Goal: Task Accomplishment & Management: Complete application form

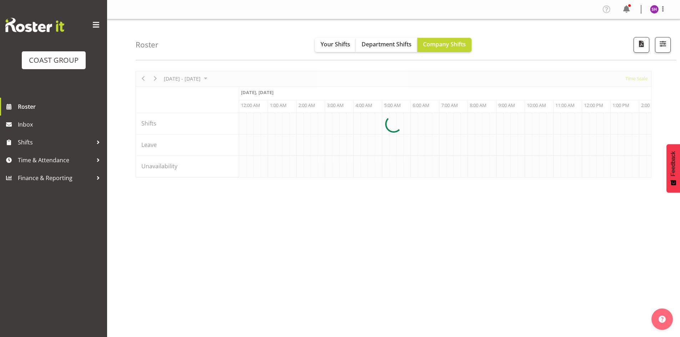
scroll to position [0, 942]
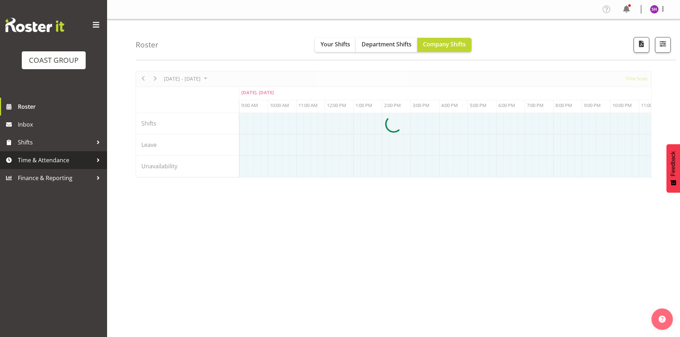
click at [99, 161] on div at bounding box center [98, 160] width 11 height 11
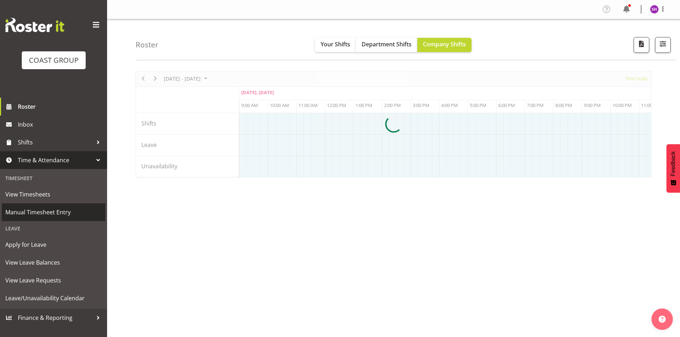
click at [37, 211] on span "Manual Timesheet Entry" at bounding box center [53, 212] width 96 height 11
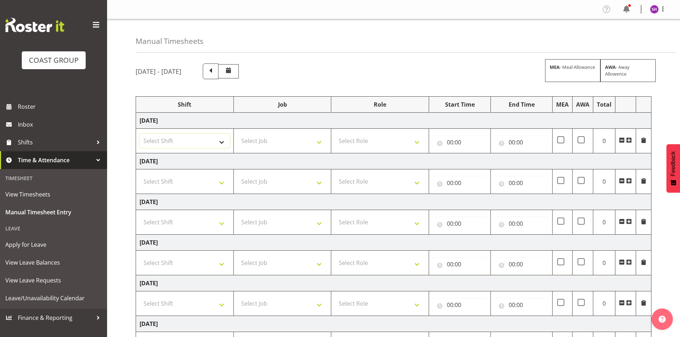
click at [220, 141] on select "Select Shift [PERSON_NAME] Work" at bounding box center [185, 141] width 90 height 14
select select "47010"
click at [140, 134] on select "Select Shift Carlton Hamilton Work" at bounding box center [185, 141] width 90 height 14
click at [219, 183] on select "Select Shift Carlton Hamilton Work" at bounding box center [185, 181] width 90 height 14
select select "47010"
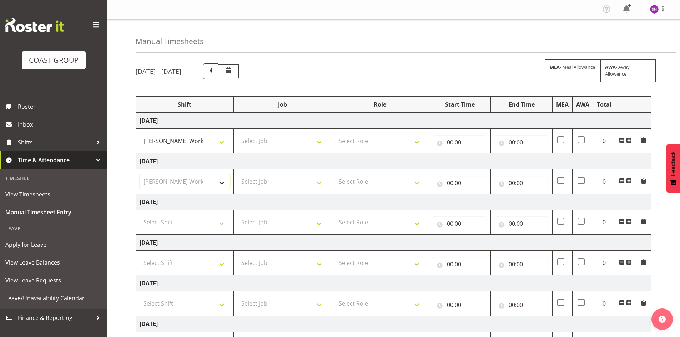
click at [140, 174] on select "Select Shift Carlton Hamilton Work" at bounding box center [185, 181] width 90 height 14
click at [221, 220] on select "Select Shift Carlton Hamilton Work" at bounding box center [185, 222] width 90 height 14
select select "47010"
click at [140, 215] on select "Select Shift Carlton Hamilton Work" at bounding box center [185, 222] width 90 height 14
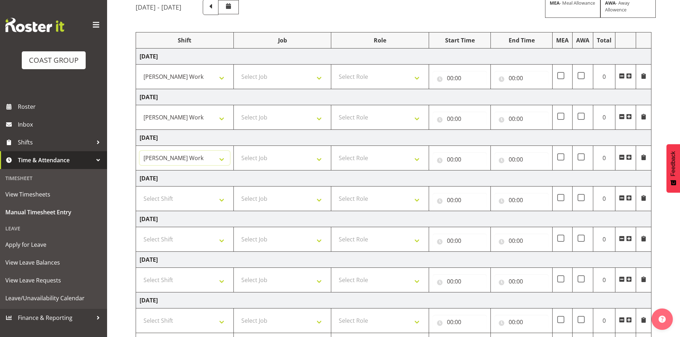
scroll to position [71, 0]
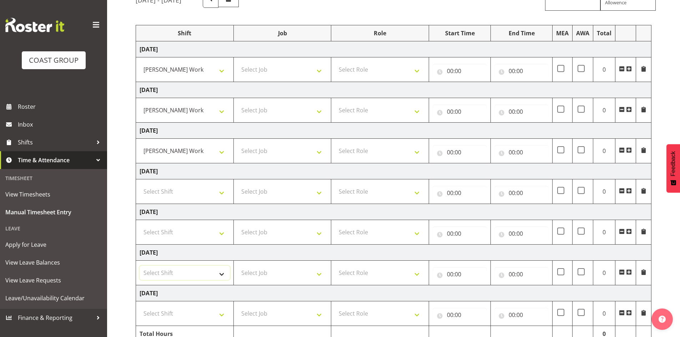
click at [221, 271] on select "Select Shift Carlton Hamilton Work" at bounding box center [185, 273] width 90 height 14
select select "47010"
click at [140, 266] on select "Select Shift Carlton Hamilton Work" at bounding box center [185, 273] width 90 height 14
click at [221, 312] on select "Select Shift Carlton Hamilton Work" at bounding box center [185, 314] width 90 height 14
select select "47010"
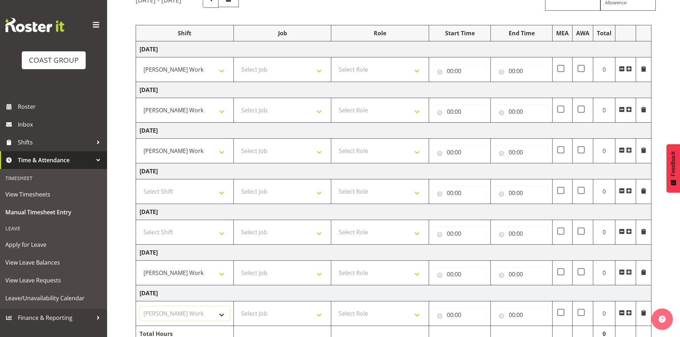
click at [140, 307] on select "Select Shift Carlton Hamilton Work" at bounding box center [185, 314] width 90 height 14
click at [320, 71] on select "Select Job 1 Carlton Events 1 Carlton Hamilton 1 Carlton Wellington 1 EHS WAREH…" at bounding box center [282, 69] width 90 height 14
select select "7031"
click at [237, 62] on select "Select Job 1 Carlton Events 1 Carlton Hamilton 1 Carlton Wellington 1 EHS WAREH…" at bounding box center [282, 69] width 90 height 14
drag, startPoint x: 317, startPoint y: 112, endPoint x: 312, endPoint y: 115, distance: 5.8
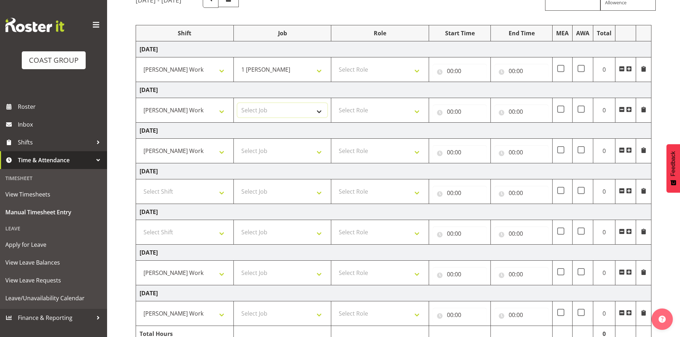
click at [317, 112] on select "Select Job 1 Carlton Events 1 Carlton Hamilton 1 Carlton Wellington 1 EHS WAREH…" at bounding box center [282, 110] width 90 height 14
select select "7031"
click at [237, 103] on select "Select Job 1 Carlton Events 1 Carlton Hamilton 1 Carlton Wellington 1 EHS WAREH…" at bounding box center [282, 110] width 90 height 14
drag, startPoint x: 323, startPoint y: 154, endPoint x: 318, endPoint y: 158, distance: 6.4
click at [323, 154] on select "Select Job 1 Carlton Events 1 Carlton Hamilton 1 Carlton Wellington 1 EHS WAREH…" at bounding box center [282, 151] width 90 height 14
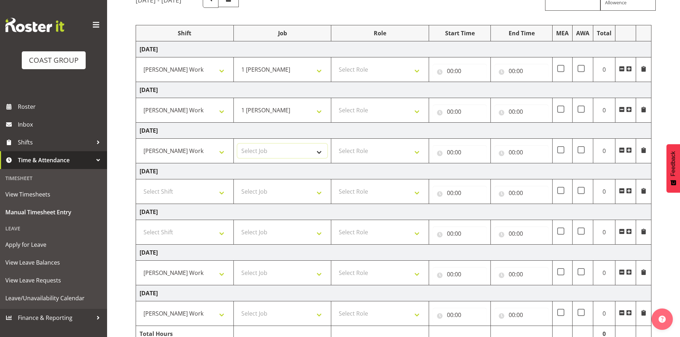
select select "7031"
click at [237, 144] on select "Select Job 1 Carlton Events 1 Carlton Hamilton 1 Carlton Wellington 1 EHS WAREH…" at bounding box center [282, 151] width 90 height 14
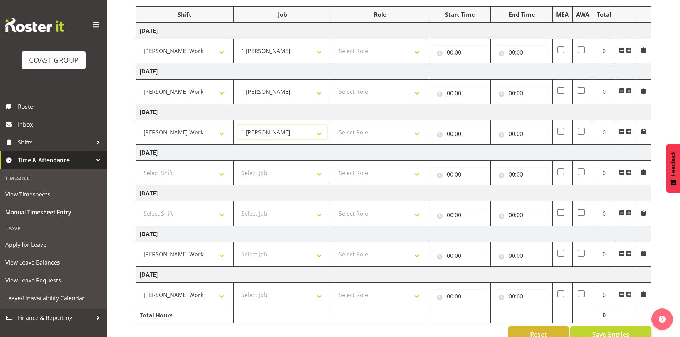
scroll to position [106, 0]
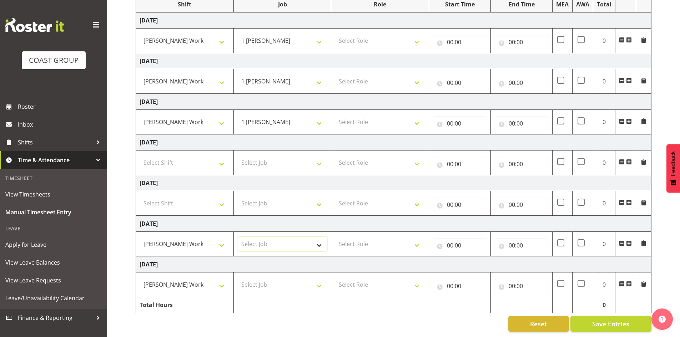
drag, startPoint x: 320, startPoint y: 238, endPoint x: 316, endPoint y: 238, distance: 3.9
click at [320, 238] on select "Select Job 1 Carlton Events 1 Carlton Hamilton 1 Carlton Wellington 1 EHS WAREH…" at bounding box center [282, 244] width 90 height 14
select select "7031"
click at [237, 237] on select "Select Job 1 Carlton Events 1 Carlton Hamilton 1 Carlton Wellington 1 EHS WAREH…" at bounding box center [282, 244] width 90 height 14
drag, startPoint x: 316, startPoint y: 280, endPoint x: 315, endPoint y: 274, distance: 6.2
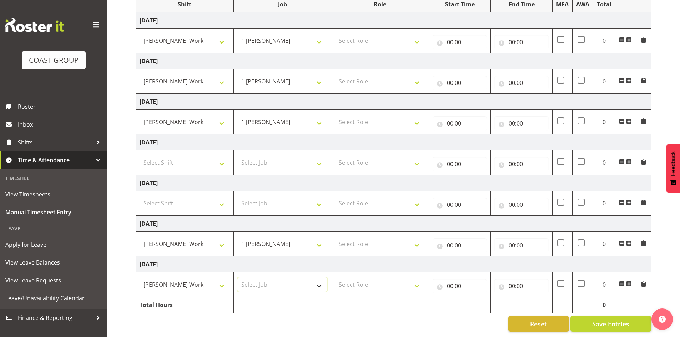
click at [316, 280] on select "Select Job 1 Carlton Events 1 Carlton Hamilton 1 Carlton Wellington 1 EHS WAREH…" at bounding box center [282, 285] width 90 height 14
select select "7031"
click at [237, 278] on select "Select Job 1 Carlton Events 1 Carlton Hamilton 1 Carlton Wellington 1 EHS WAREH…" at bounding box center [282, 285] width 90 height 14
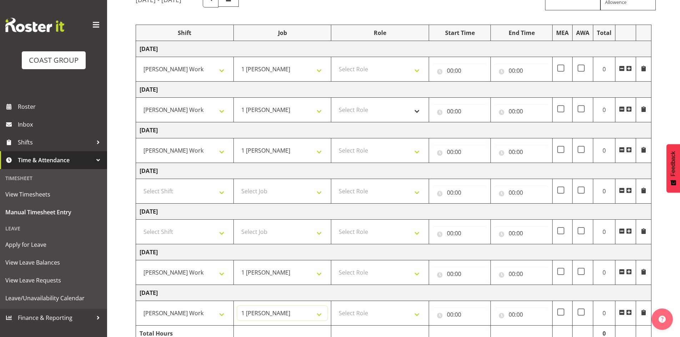
scroll to position [70, 0]
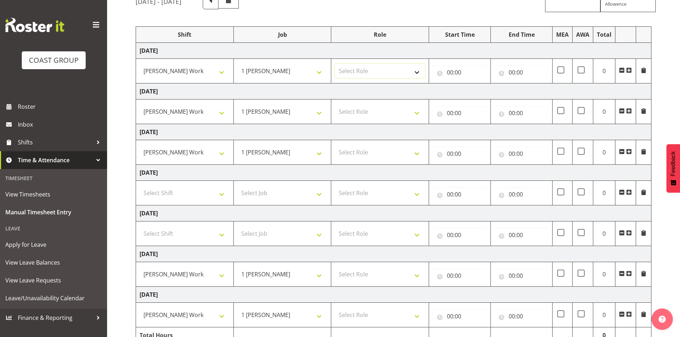
drag, startPoint x: 416, startPoint y: 74, endPoint x: 411, endPoint y: 77, distance: 6.7
click at [416, 74] on select "Select Role CARLTON HAMILTON" at bounding box center [380, 71] width 90 height 14
select select "1338"
click at [335, 64] on select "Select Role CARLTON HAMILTON" at bounding box center [380, 71] width 90 height 14
drag, startPoint x: 414, startPoint y: 111, endPoint x: 413, endPoint y: 117, distance: 5.9
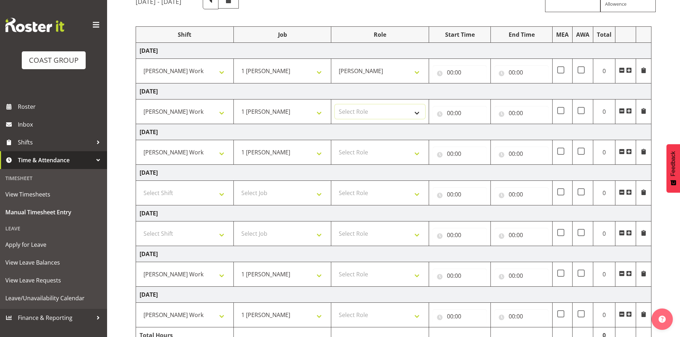
click at [414, 112] on select "Select Role CARLTON HAMILTON" at bounding box center [380, 112] width 90 height 14
select select "1338"
click at [335, 105] on select "Select Role CARLTON HAMILTON" at bounding box center [380, 112] width 90 height 14
drag, startPoint x: 415, startPoint y: 154, endPoint x: 412, endPoint y: 157, distance: 3.8
click at [415, 155] on select "Select Role CARLTON HAMILTON" at bounding box center [380, 152] width 90 height 14
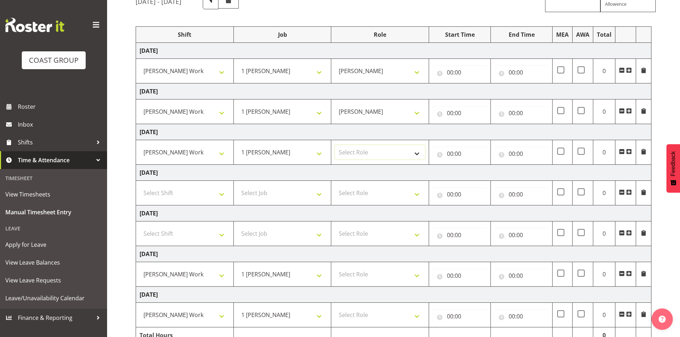
select select "1338"
click at [335, 145] on select "Select Role CARLTON HAMILTON" at bounding box center [380, 152] width 90 height 14
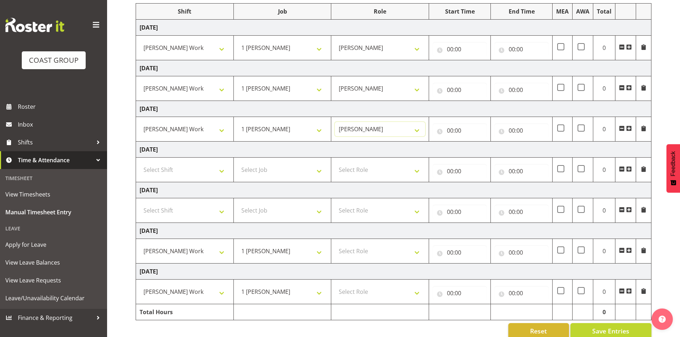
scroll to position [106, 0]
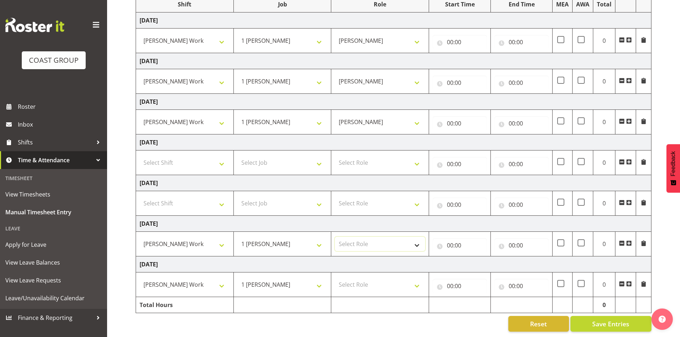
click at [416, 237] on select "Select Role CARLTON HAMILTON" at bounding box center [380, 244] width 90 height 14
select select "1338"
click at [335, 237] on select "Select Role CARLTON HAMILTON" at bounding box center [380, 244] width 90 height 14
drag, startPoint x: 422, startPoint y: 282, endPoint x: 418, endPoint y: 284, distance: 4.3
click at [421, 282] on select "Select Role CARLTON HAMILTON" at bounding box center [380, 285] width 90 height 14
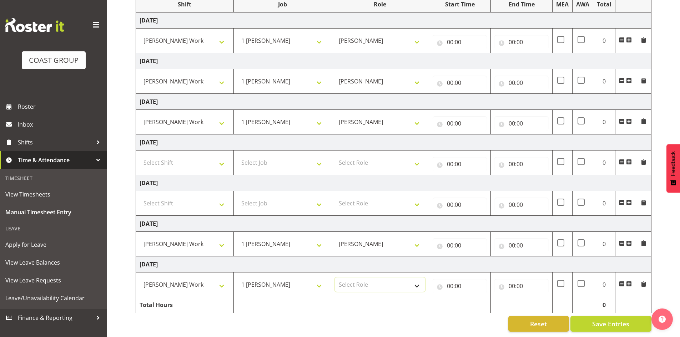
select select "1338"
click at [335, 278] on select "Select Role CARLTON HAMILTON" at bounding box center [380, 285] width 90 height 14
click at [455, 39] on input "00:00" at bounding box center [460, 42] width 54 height 14
click at [479, 54] on select "00 01 02 03 04 05 06 07 08 09 10 11 12 13 14 15 16 17 18 19 20 21 22 23" at bounding box center [481, 61] width 16 height 14
select select "8"
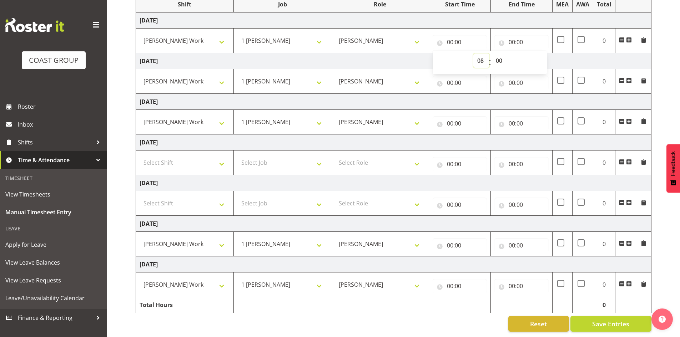
click at [473, 54] on select "00 01 02 03 04 05 06 07 08 09 10 11 12 13 14 15 16 17 18 19 20 21 22 23" at bounding box center [481, 61] width 16 height 14
type input "08:00"
click at [502, 55] on select "00 01 02 03 04 05 06 07 08 09 10 11 12 13 14 15 16 17 18 19 20 21 22 23 24 25 2…" at bounding box center [500, 61] width 16 height 14
select select "30"
type input "08:30"
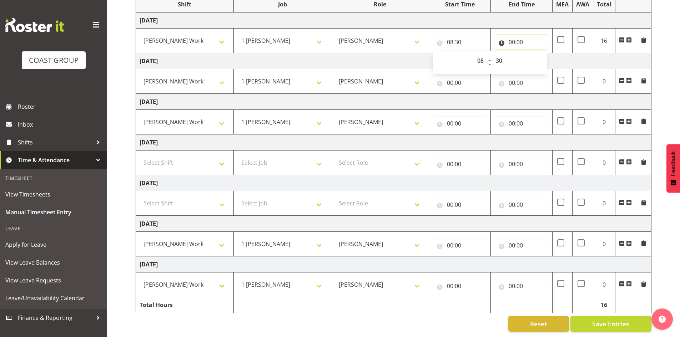
click at [518, 35] on input "00:00" at bounding box center [521, 42] width 54 height 14
click at [542, 55] on select "00 01 02 03 04 05 06 07 08 09 10 11 12 13 14 15 16 17 18 19 20 21 22 23" at bounding box center [543, 61] width 16 height 14
select select "16"
type input "16:00"
click at [560, 58] on select "00 01 02 03 04 05 06 07 08 09 10 11 12 13 14 15 16 17 18 19 20 21 22 23 24 25 2…" at bounding box center [561, 61] width 16 height 14
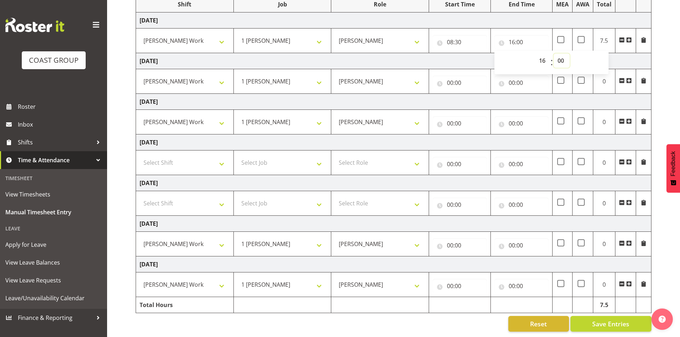
select select "30"
type input "16:30"
click at [459, 77] on input "00:00" at bounding box center [460, 83] width 54 height 14
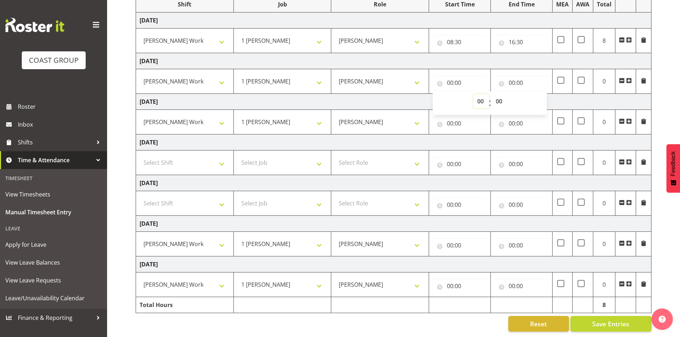
drag, startPoint x: 476, startPoint y: 94, endPoint x: 481, endPoint y: 92, distance: 5.9
click at [476, 94] on select "00 01 02 03 04 05 06 07 08 09 10 11 12 13 14 15 16 17 18 19 20 21 22 23" at bounding box center [481, 101] width 16 height 14
select select "8"
click at [500, 96] on select "00 01 02 03 04 05 06 07 08 09 10 11 12 13 14 15 16 17 18 19 20 21 22 23 24 25 2…" at bounding box center [500, 101] width 16 height 14
type input "08:00"
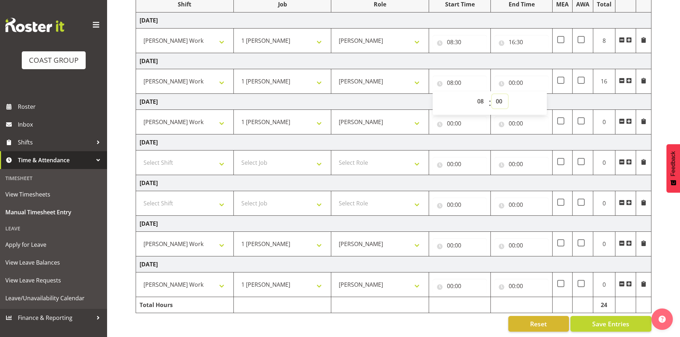
select select "30"
type input "08:30"
drag, startPoint x: 517, startPoint y: 76, endPoint x: 526, endPoint y: 83, distance: 11.0
click at [517, 77] on input "00:00" at bounding box center [521, 83] width 54 height 14
click at [538, 95] on select "00 01 02 03 04 05 06 07 08 09 10 11 12 13 14 15 16 17 18 19 20 21 22 23" at bounding box center [543, 101] width 16 height 14
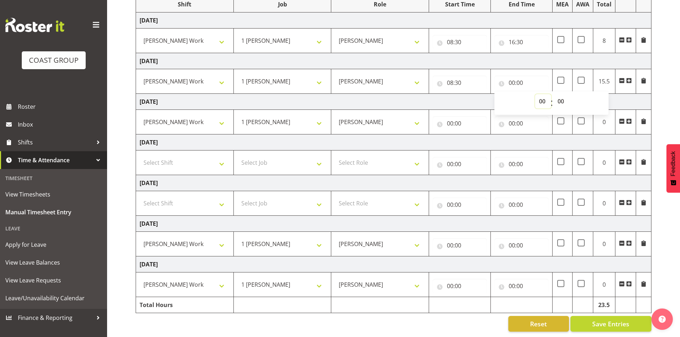
select select "16"
type input "16:00"
click at [566, 96] on select "00 01 02 03 04 05 06 07 08 09 10 11 12 13 14 15 16 17 18 19 20 21 22 23 24 25 2…" at bounding box center [561, 101] width 16 height 14
select select "30"
type input "16:30"
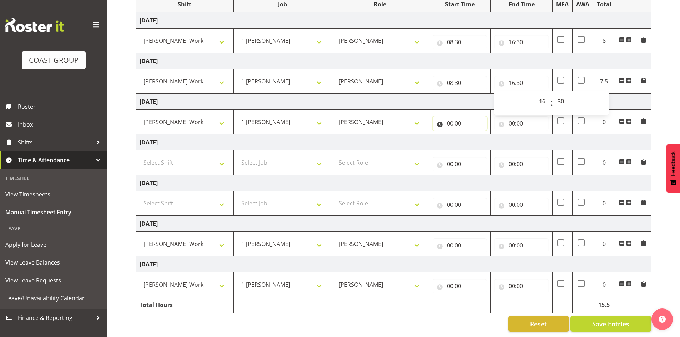
click at [452, 118] on input "00:00" at bounding box center [460, 123] width 54 height 14
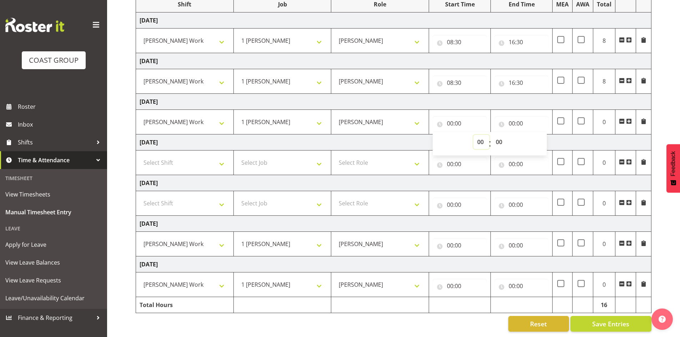
click at [486, 137] on select "00 01 02 03 04 05 06 07 08 09 10 11 12 13 14 15 16 17 18 19 20 21 22 23" at bounding box center [481, 142] width 16 height 14
select select "8"
type input "08:00"
click at [497, 137] on select "00 01 02 03 04 05 06 07 08 09 10 11 12 13 14 15 16 17 18 19 20 21 22 23 24 25 2…" at bounding box center [500, 142] width 16 height 14
select select "30"
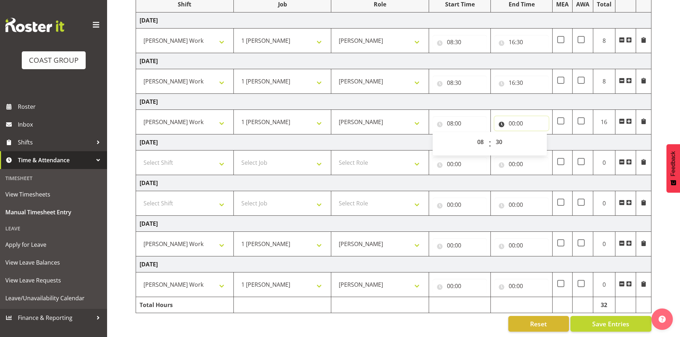
type input "08:30"
click at [520, 119] on input "00:00" at bounding box center [521, 123] width 54 height 14
click at [540, 138] on select "00 01 02 03 04 05 06 07 08 09 10 11 12 13 14 15 16 17 18 19 20 21 22 23" at bounding box center [543, 142] width 16 height 14
select select "16"
type input "16:00"
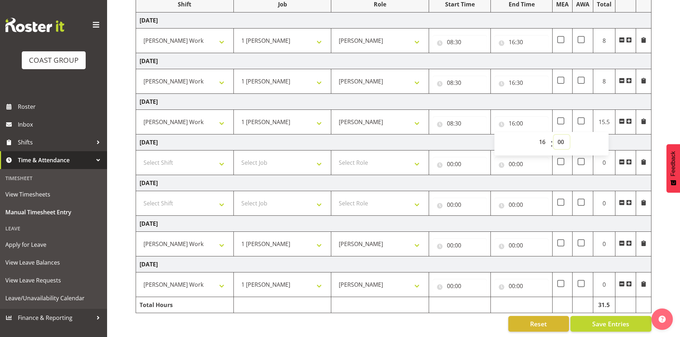
click at [557, 137] on select "00 01 02 03 04 05 06 07 08 09 10 11 12 13 14 15 16 17 18 19 20 21 22 23 24 25 2…" at bounding box center [561, 142] width 16 height 14
select select "30"
type input "16:30"
click at [456, 242] on input "00:00" at bounding box center [460, 245] width 54 height 14
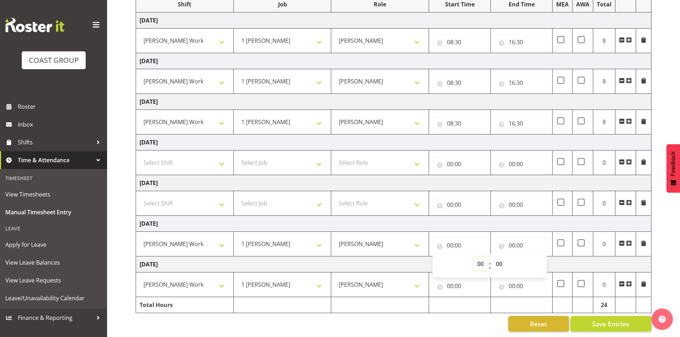
click at [480, 258] on select "00 01 02 03 04 05 06 07 08 09 10 11 12 13 14 15 16 17 18 19 20 21 22 23" at bounding box center [481, 264] width 16 height 14
select select "8"
type input "08:00"
click at [500, 261] on select "00 01 02 03 04 05 06 07 08 09 10 11 12 13 14 15 16 17 18 19 20 21 22 23 24 25 2…" at bounding box center [500, 264] width 16 height 14
select select "30"
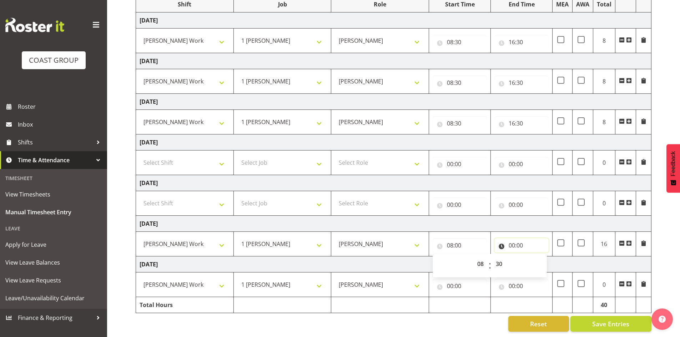
type input "08:30"
click at [524, 239] on input "00:00" at bounding box center [521, 245] width 54 height 14
click at [541, 257] on select "00 01 02 03 04 05 06 07 08 09 10 11 12 13 14 15 16 17 18 19 20 21 22 23" at bounding box center [543, 264] width 16 height 14
select select "16"
type input "16:00"
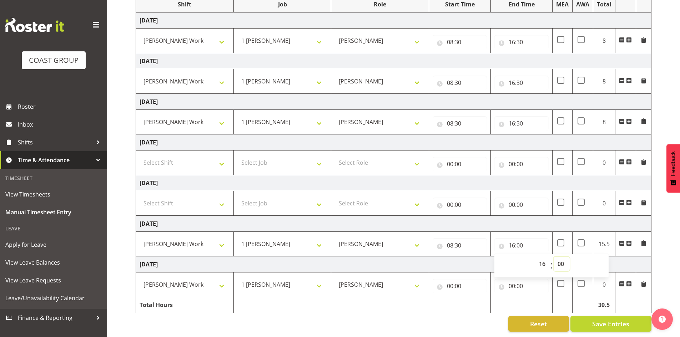
click at [563, 259] on select "00 01 02 03 04 05 06 07 08 09 10 11 12 13 14 15 16 17 18 19 20 21 22 23 24 25 2…" at bounding box center [561, 264] width 16 height 14
select select "30"
type input "16:30"
click at [456, 283] on input "00:00" at bounding box center [460, 286] width 54 height 14
click at [480, 299] on select "00 01 02 03 04 05 06 07 08 09 10 11 12 13 14 15 16 17 18 19 20 21 22 23" at bounding box center [481, 305] width 16 height 14
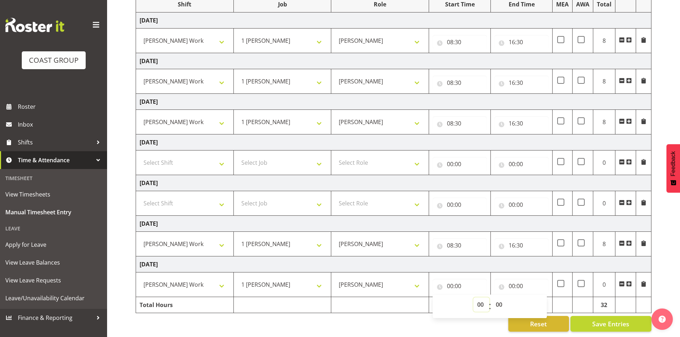
select select "8"
type input "08:00"
click at [502, 299] on select "00 01 02 03 04 05 06 07 08 09 10 11 12 13 14 15 16 17 18 19 20 21 22 23 24 25 2…" at bounding box center [500, 305] width 16 height 14
select select "30"
type input "08:30"
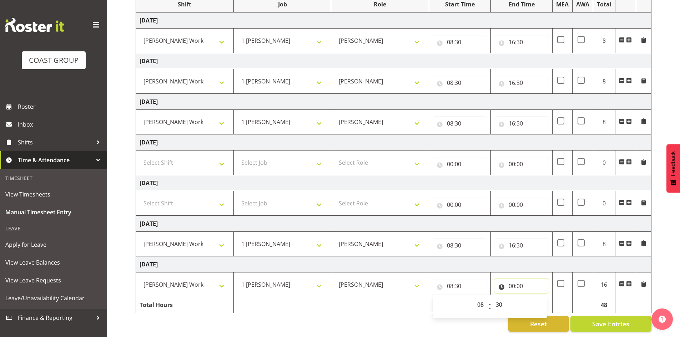
click at [514, 281] on input "00:00" at bounding box center [521, 286] width 54 height 14
click at [539, 299] on select "00 01 02 03 04 05 06 07 08 09 10 11 12 13 14 15 16 17 18 19 20 21 22 23" at bounding box center [543, 305] width 16 height 14
select select "16"
click at [535, 298] on select "00 01 02 03 04 05 06 07 08 09 10 11 12 13 14 15 16 17 18 19 20 21 22 23" at bounding box center [543, 305] width 16 height 14
type input "16:00"
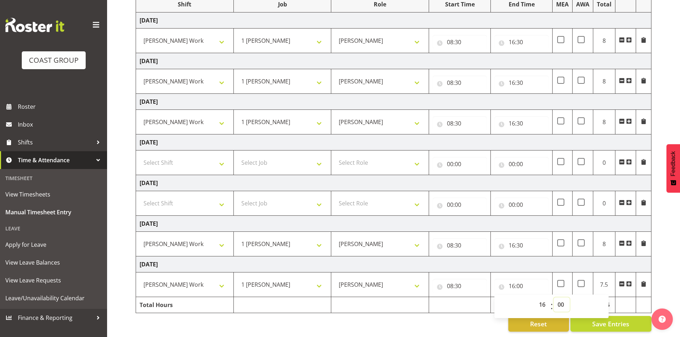
click at [560, 300] on select "00 01 02 03 04 05 06 07 08 09 10 11 12 13 14 15 16 17 18 19 20 21 22 23 24 25 2…" at bounding box center [561, 305] width 16 height 14
select select "30"
type input "16:30"
click at [411, 326] on div "Reset Save Entries" at bounding box center [394, 324] width 516 height 16
click at [611, 320] on span "Save Entries" at bounding box center [610, 323] width 37 height 9
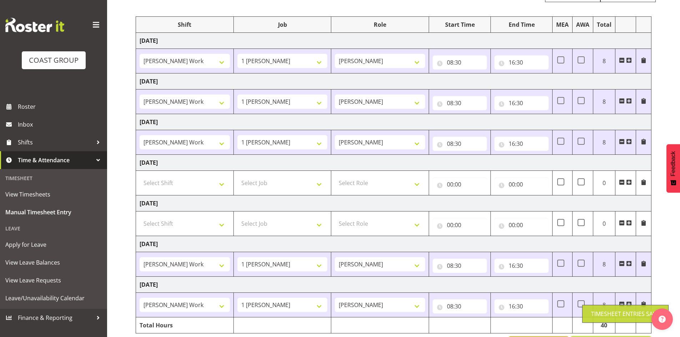
scroll to position [0, 0]
